Goal: Task Accomplishment & Management: Use online tool/utility

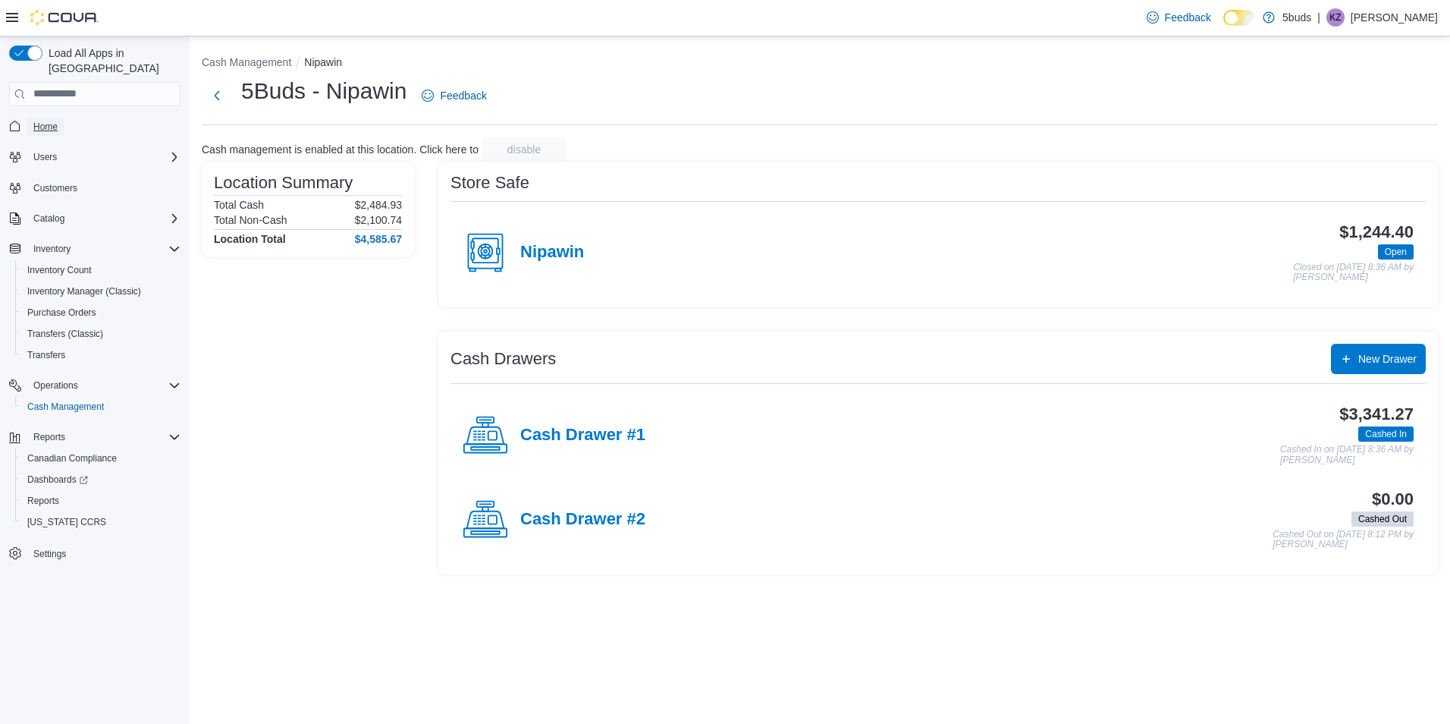
click at [46, 121] on span "Home" at bounding box center [45, 127] width 24 height 12
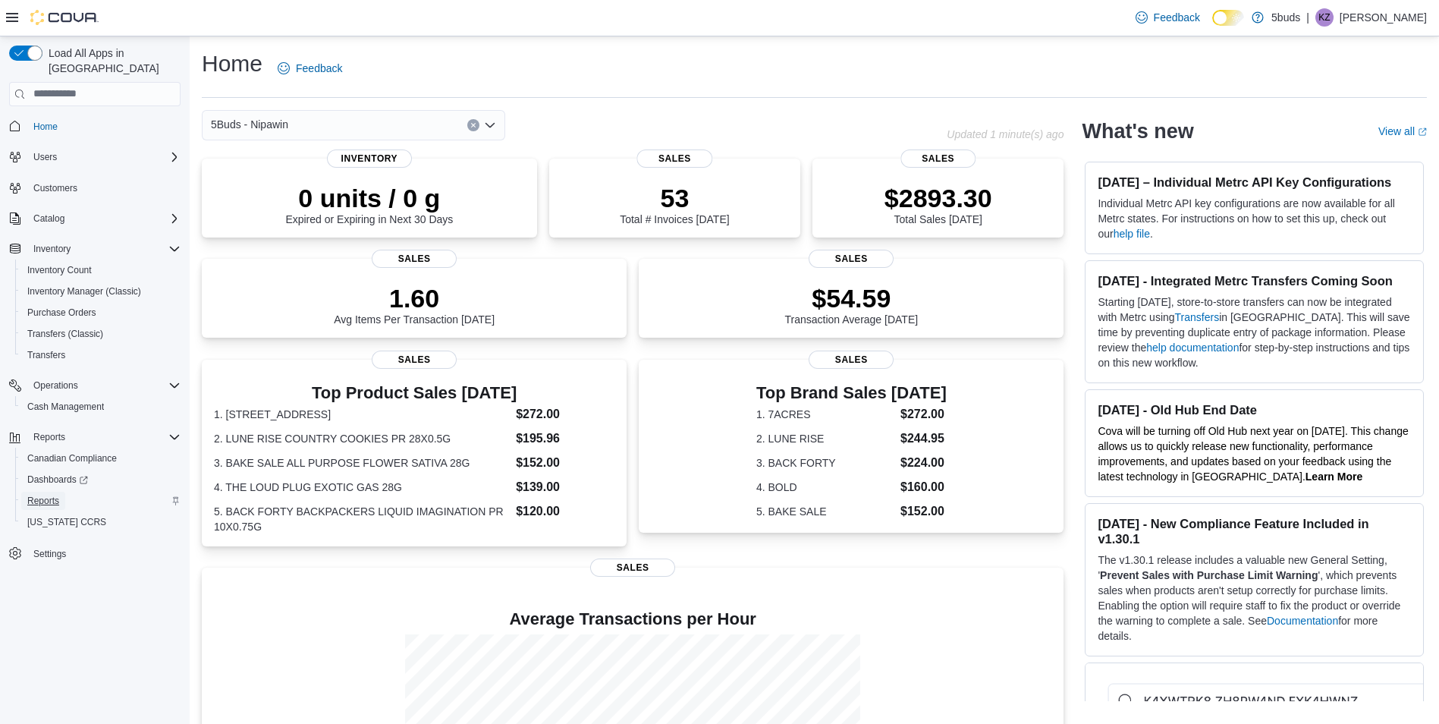
click at [61, 491] on link "Reports" at bounding box center [43, 500] width 44 height 18
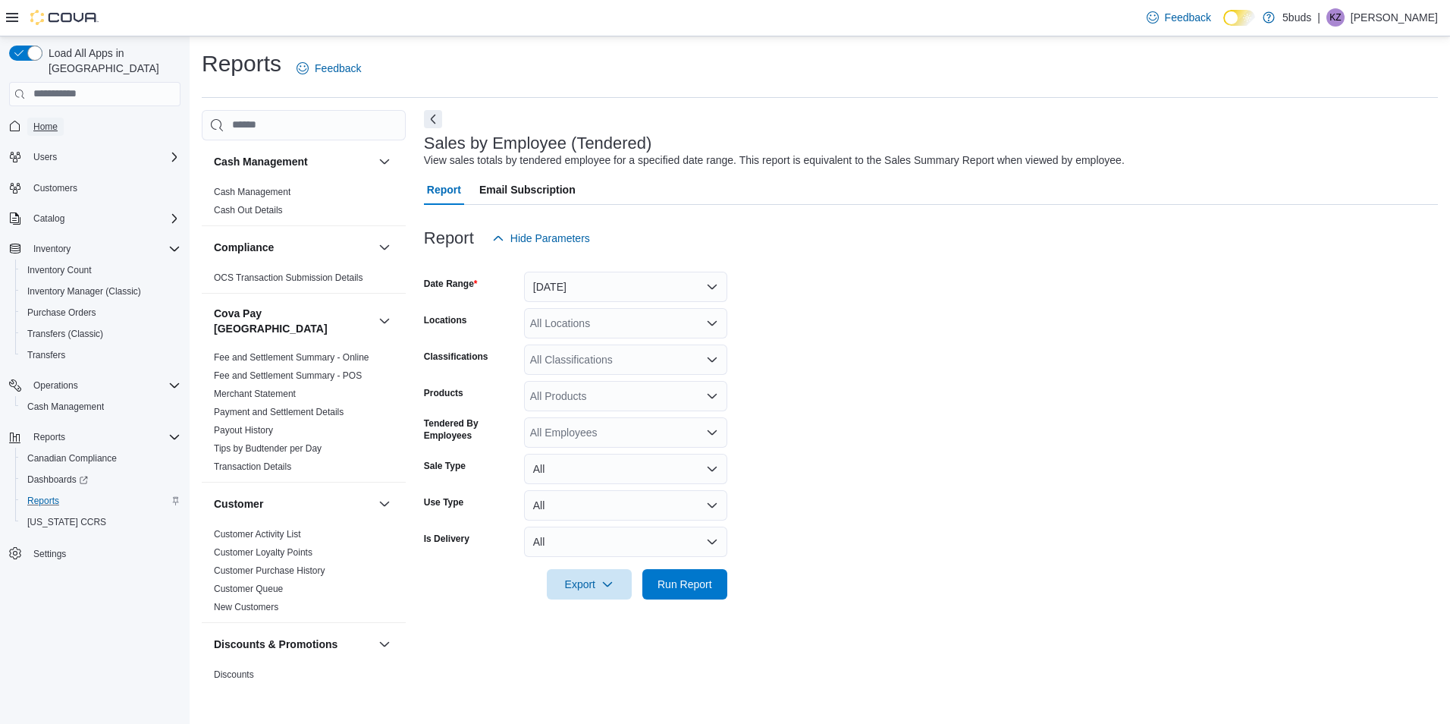
click at [49, 121] on span "Home" at bounding box center [45, 127] width 24 height 12
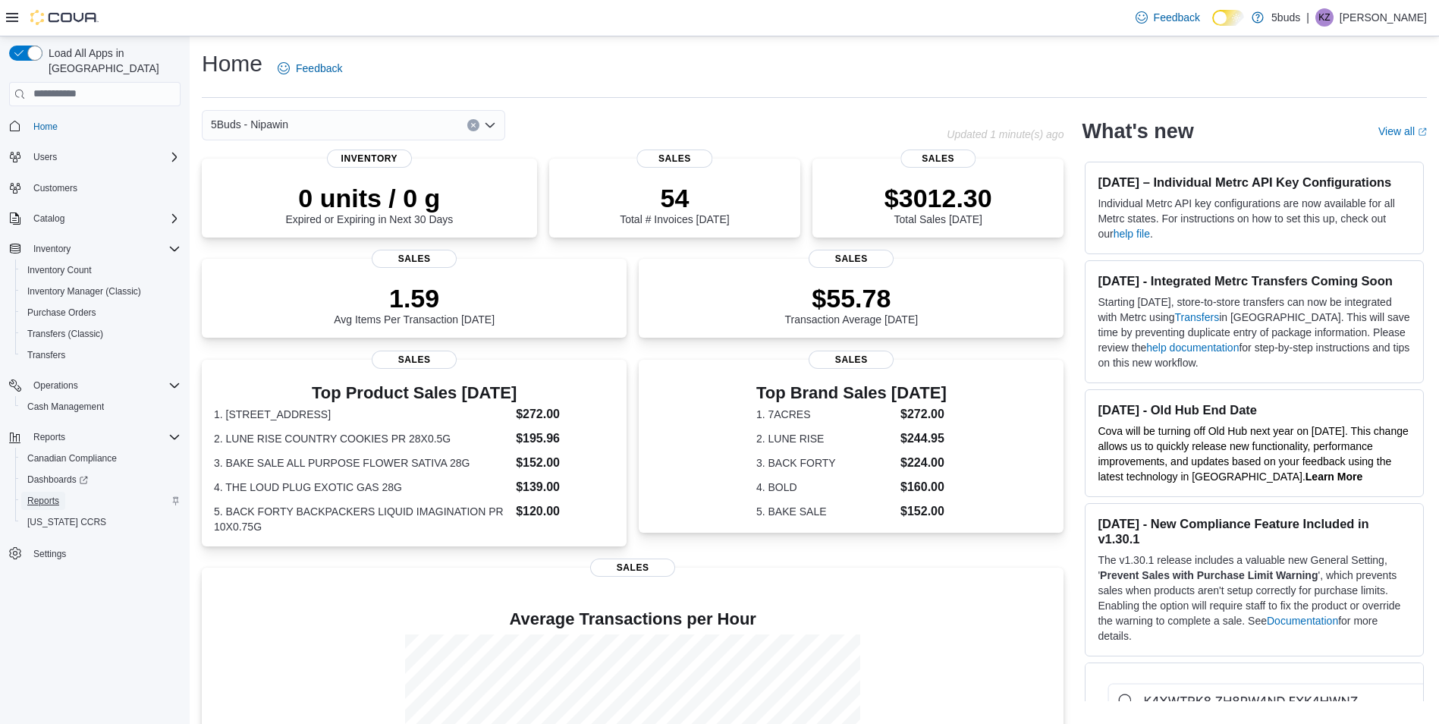
click at [55, 494] on span "Reports" at bounding box center [43, 500] width 32 height 12
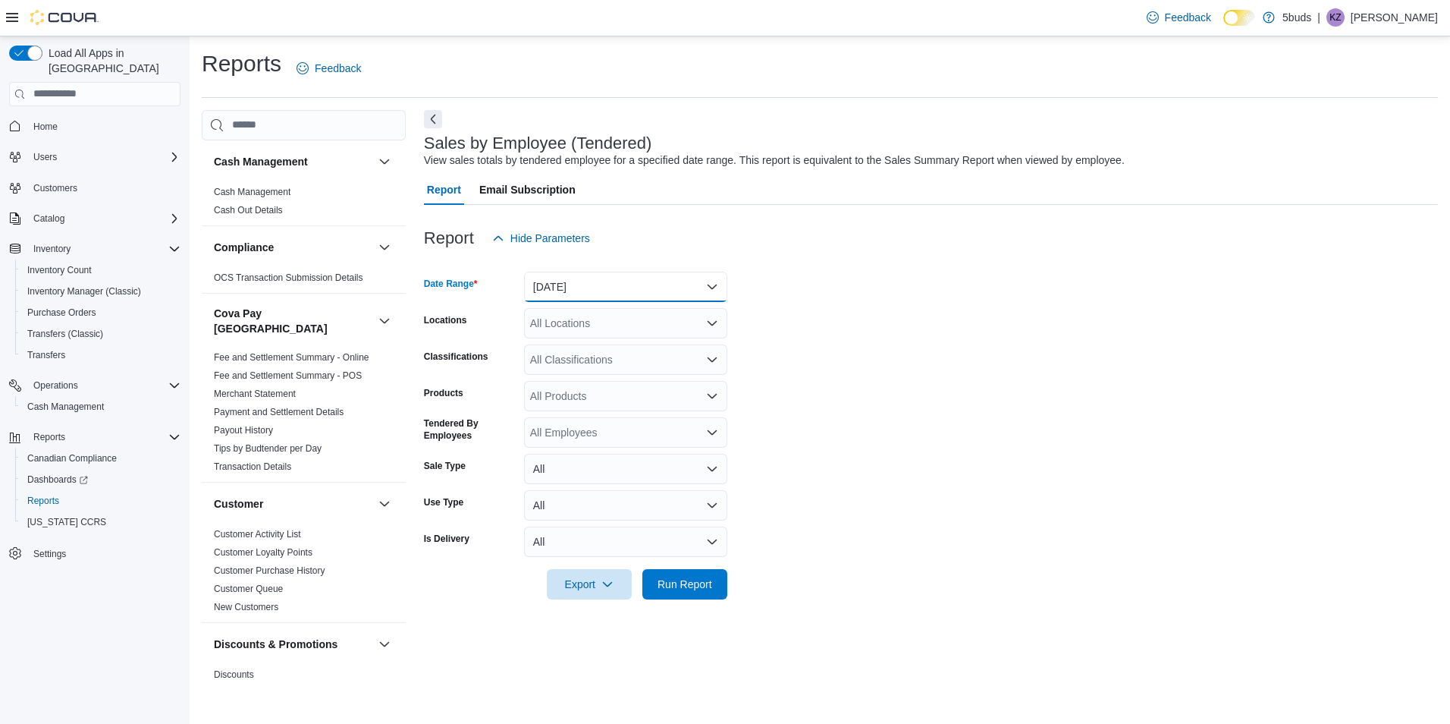
click at [595, 290] on button "[DATE]" at bounding box center [625, 287] width 203 height 30
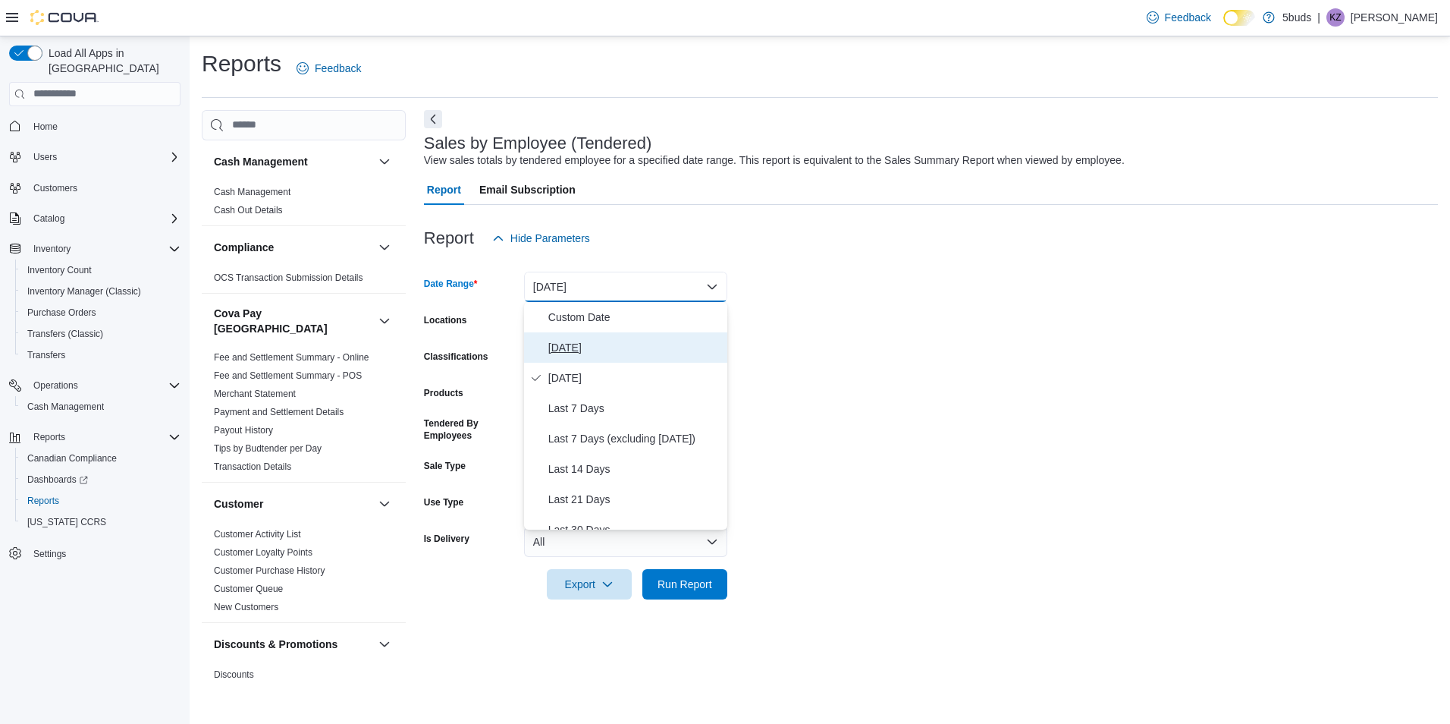
click at [560, 351] on span "[DATE]" at bounding box center [634, 347] width 173 height 18
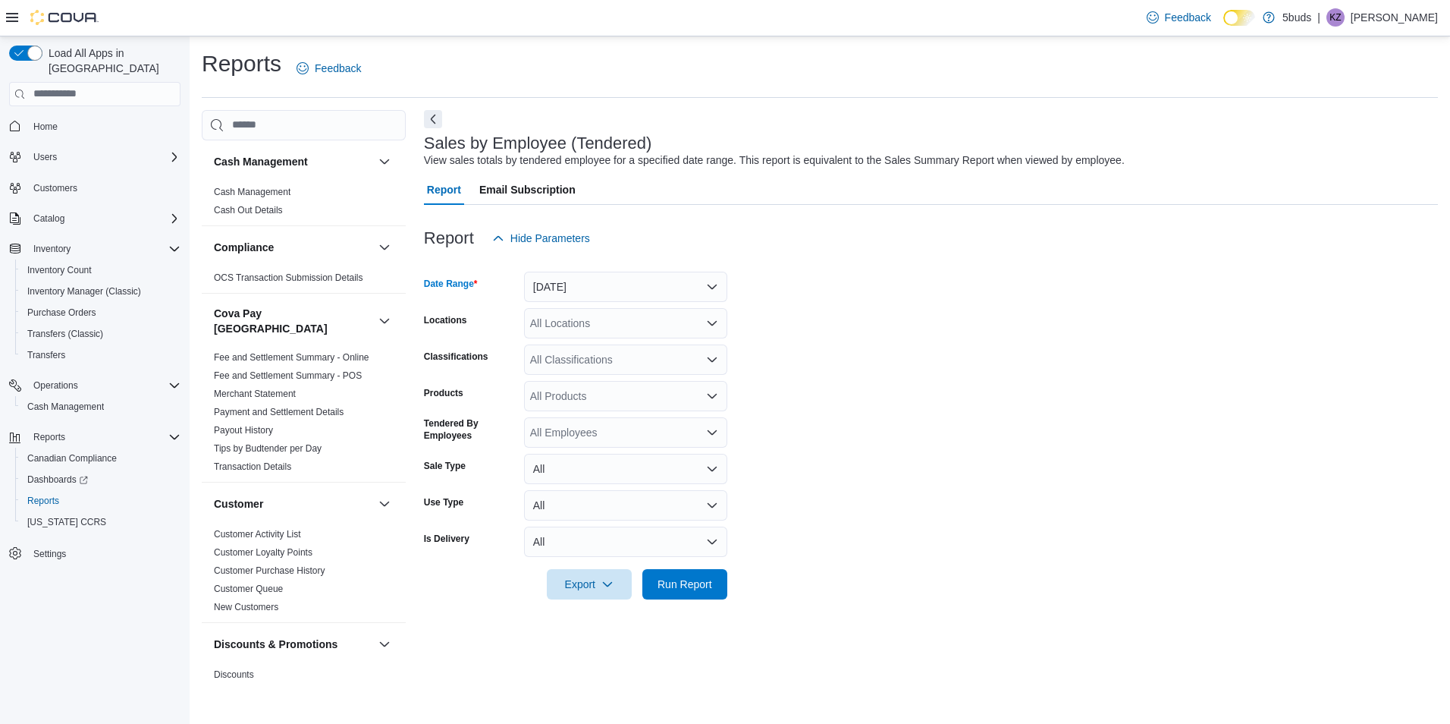
click at [549, 322] on div "All Locations" at bounding box center [625, 323] width 203 height 30
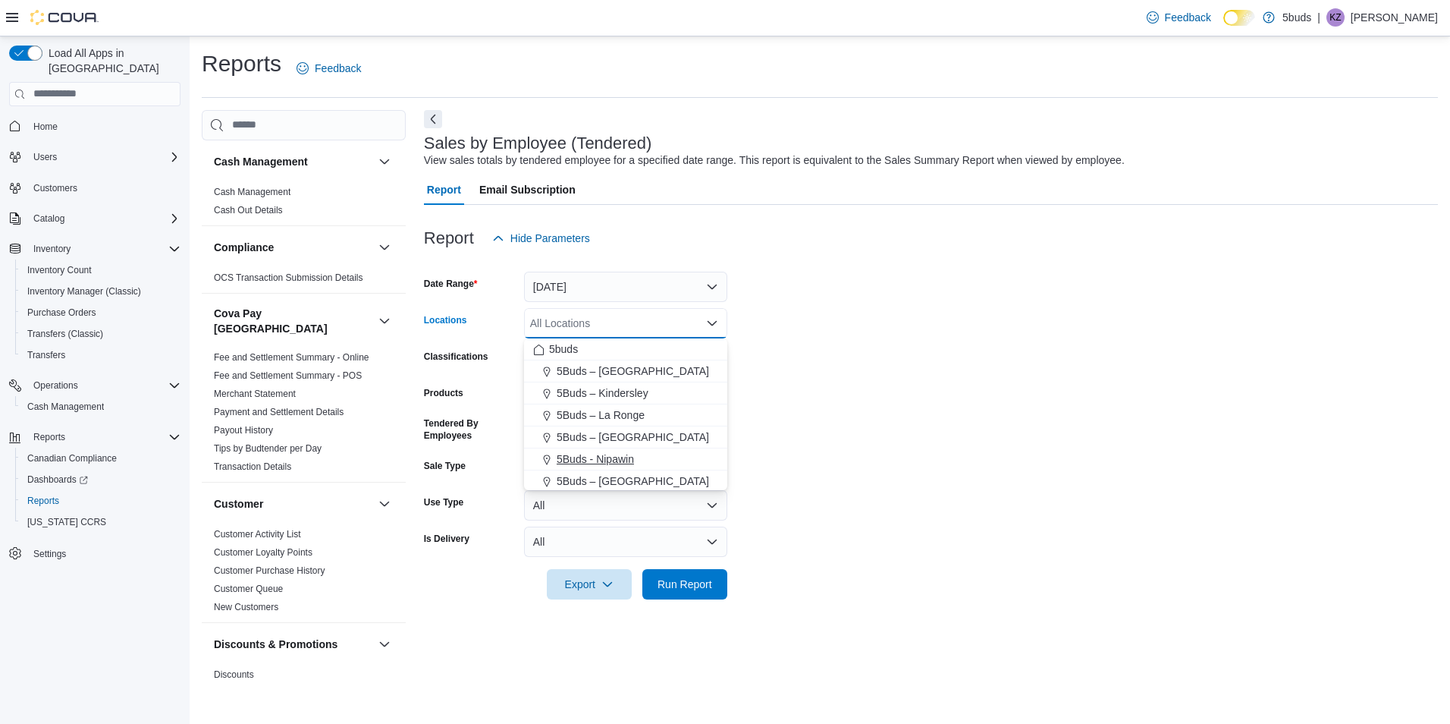
click at [592, 457] on span "5Buds - Nipawin" at bounding box center [595, 458] width 77 height 15
drag, startPoint x: 1081, startPoint y: 444, endPoint x: 887, endPoint y: 457, distance: 195.3
click at [1065, 445] on form "Date Range [DATE] Locations 5Buds - [GEOGRAPHIC_DATA] Combo box. Selected. 5Bud…" at bounding box center [931, 426] width 1014 height 346
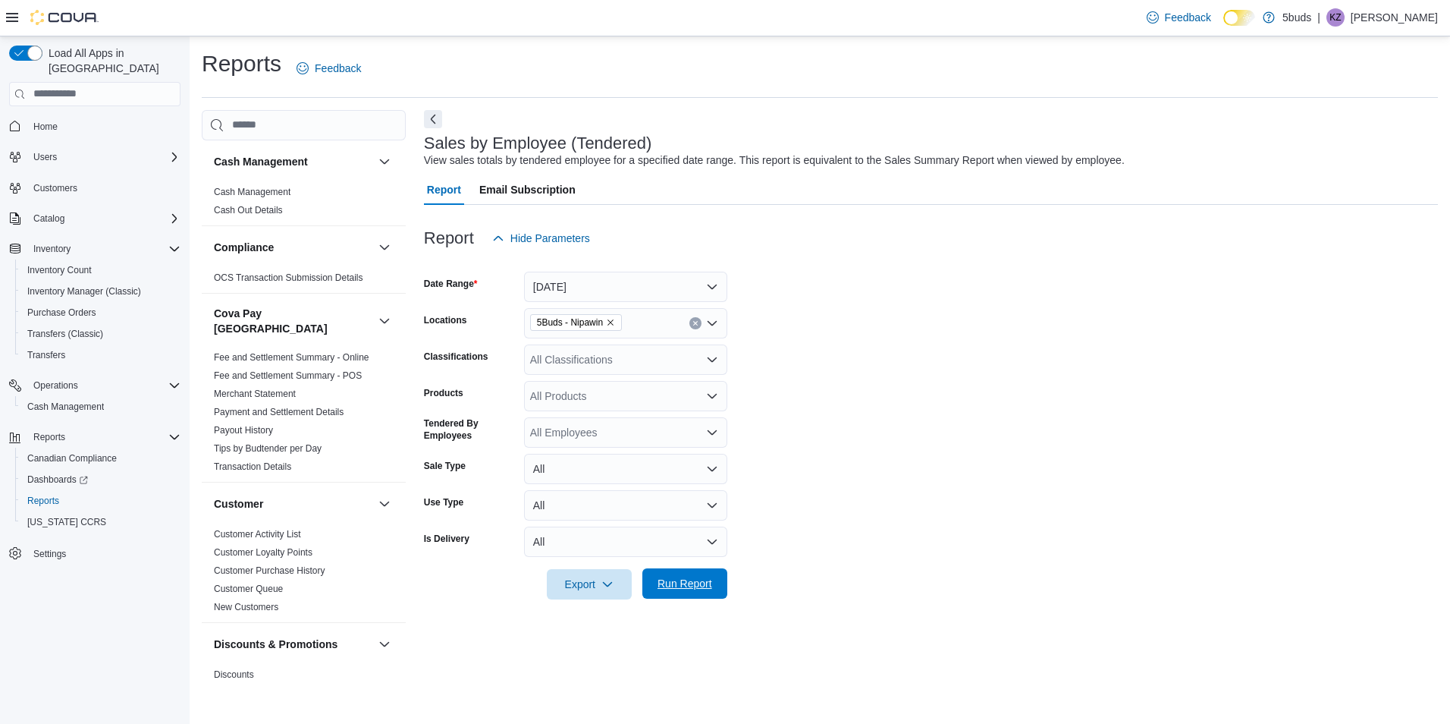
click at [687, 586] on span "Run Report" at bounding box center [685, 583] width 55 height 15
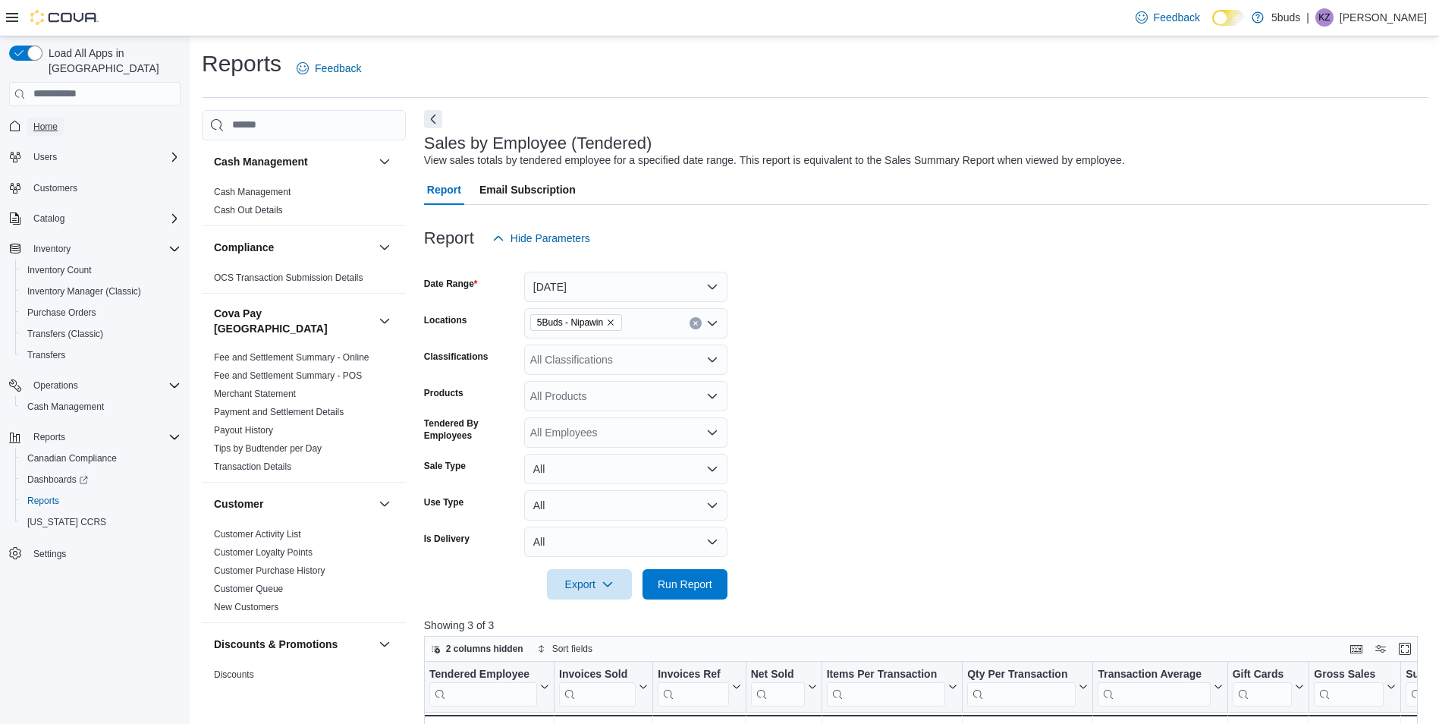
click at [61, 118] on link "Home" at bounding box center [45, 127] width 36 height 18
